Goal: Task Accomplishment & Management: Use online tool/utility

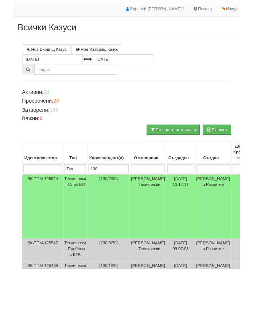
scroll to position [17, 0]
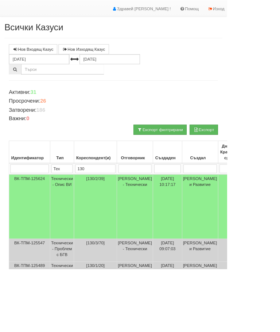
click at [82, 227] on td "Технически - Опис ВИ" at bounding box center [77, 255] width 30 height 80
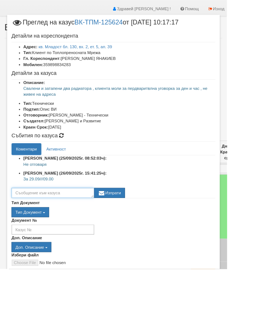
click at [94, 237] on textarea at bounding box center [65, 238] width 102 height 12
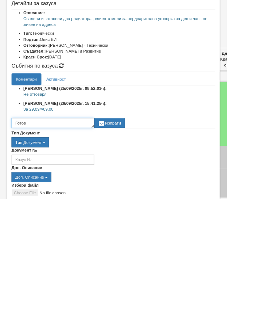
type textarea "Готов"
click at [154, 232] on button "Изпрати" at bounding box center [135, 238] width 38 height 12
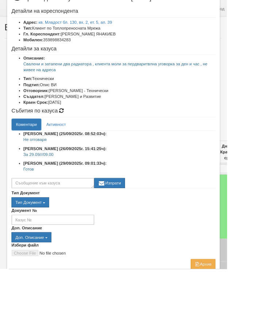
scroll to position [30, 0]
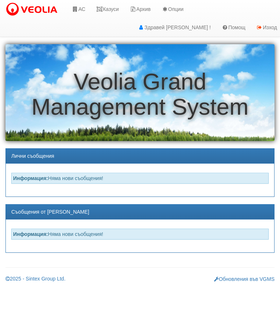
click at [82, 9] on link "АС" at bounding box center [78, 9] width 24 height 18
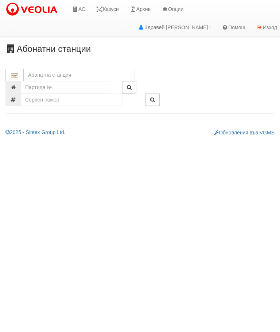
click at [62, 76] on input "text" at bounding box center [79, 75] width 111 height 12
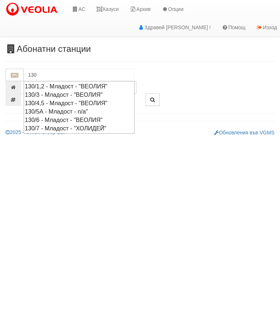
click at [66, 85] on div "130/1,2 - Младост - "ВЕОЛИЯ"" at bounding box center [79, 86] width 109 height 8
type input "130/1,2 - Младост - "ВЕОЛИЯ""
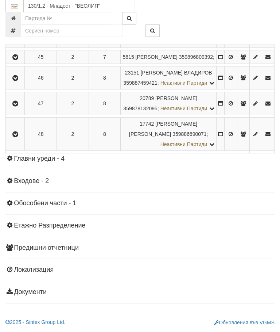
scroll to position [1115, 0]
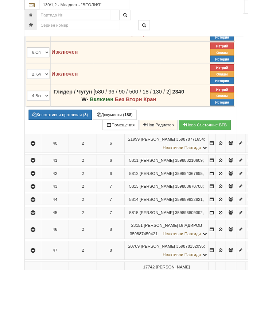
scroll to position [1133, 0]
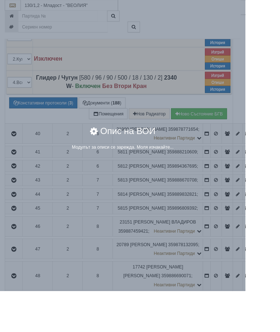
click at [264, 176] on div "× Опис на ВОИ Модулът за описи се зарежда. Моля изчакайте..." at bounding box center [140, 161] width 263 height 45
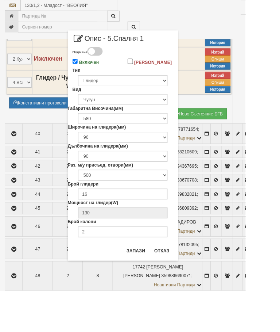
click at [89, 73] on input "Включен" at bounding box center [86, 70] width 6 height 6
checkbox input "false"
click at [170, 288] on button "Запази" at bounding box center [155, 286] width 30 height 12
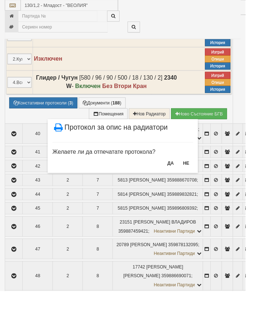
click at [202, 184] on button "ДА" at bounding box center [194, 186] width 16 height 12
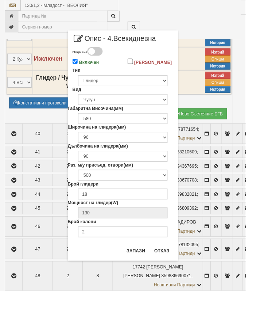
click at [89, 70] on input "Включен" at bounding box center [86, 70] width 6 height 6
checkbox input "false"
click at [170, 287] on button "Запази" at bounding box center [155, 286] width 30 height 12
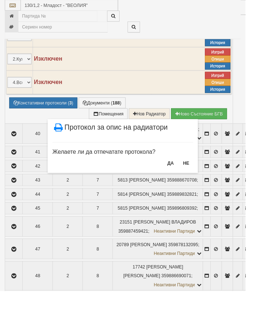
click at [220, 183] on button "НЕ" at bounding box center [213, 186] width 16 height 12
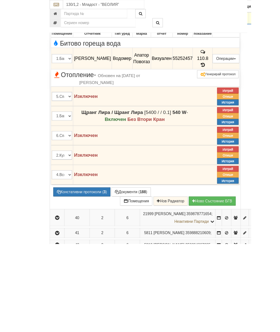
scroll to position [1071, 0]
